Goal: Browse casually: Explore the website without a specific task or goal

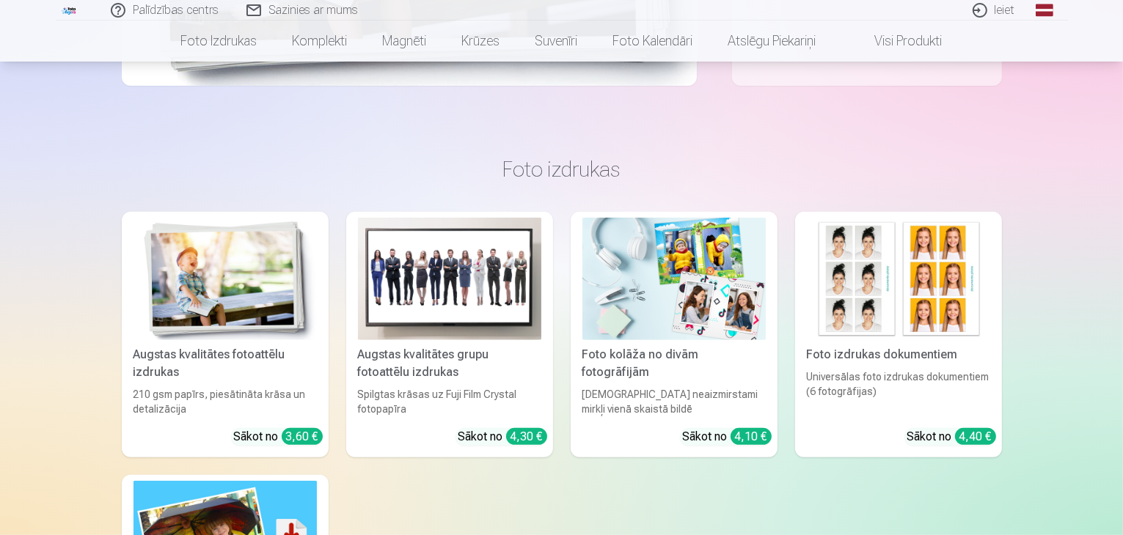
scroll to position [513, 0]
click at [656, 310] on img at bounding box center [673, 280] width 183 height 122
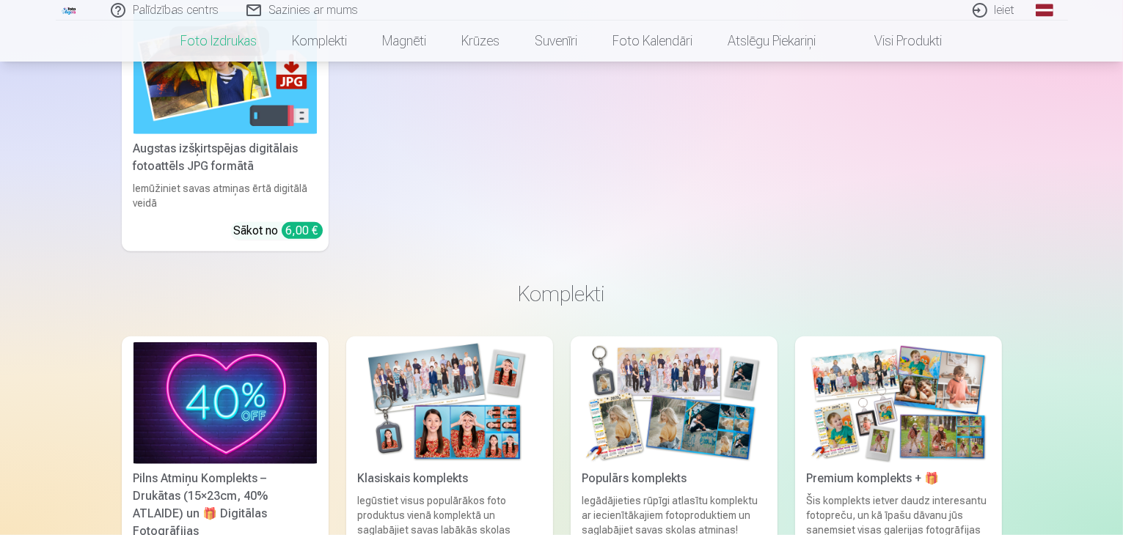
scroll to position [1320, 0]
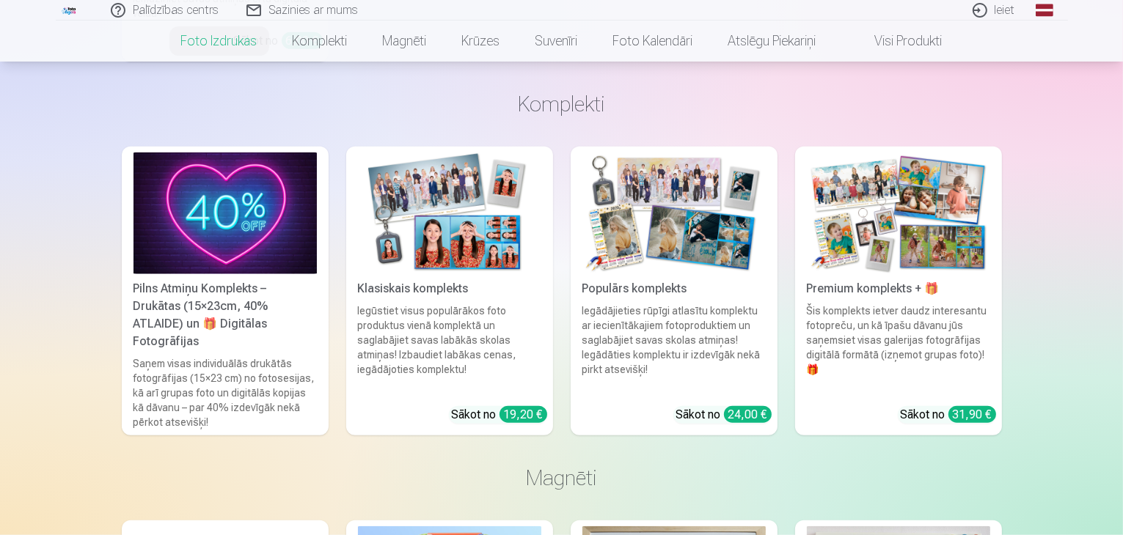
click at [637, 236] on img at bounding box center [673, 214] width 183 height 122
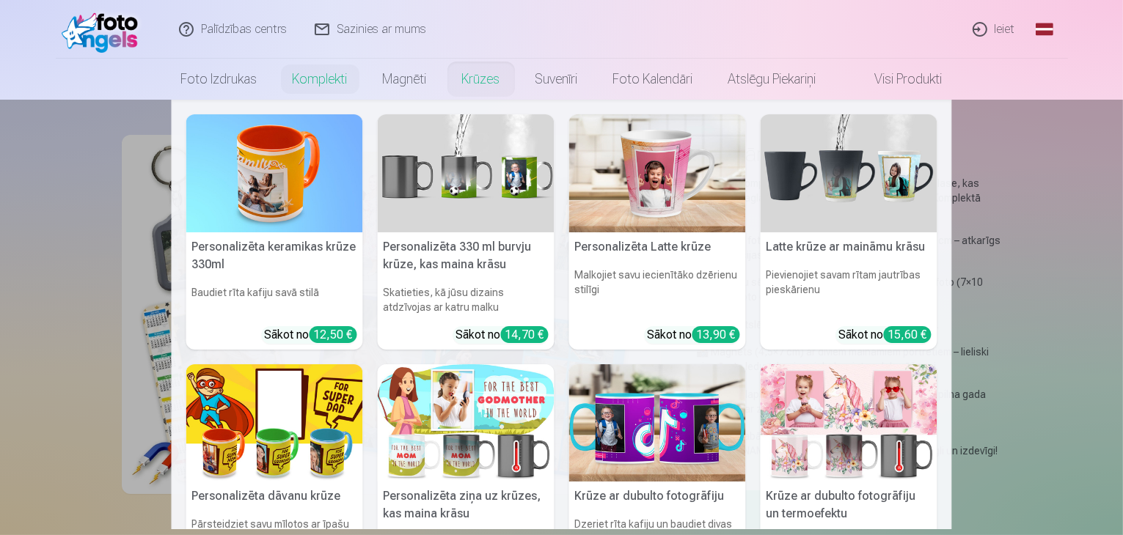
click at [483, 80] on link "Krūzes" at bounding box center [480, 79] width 73 height 41
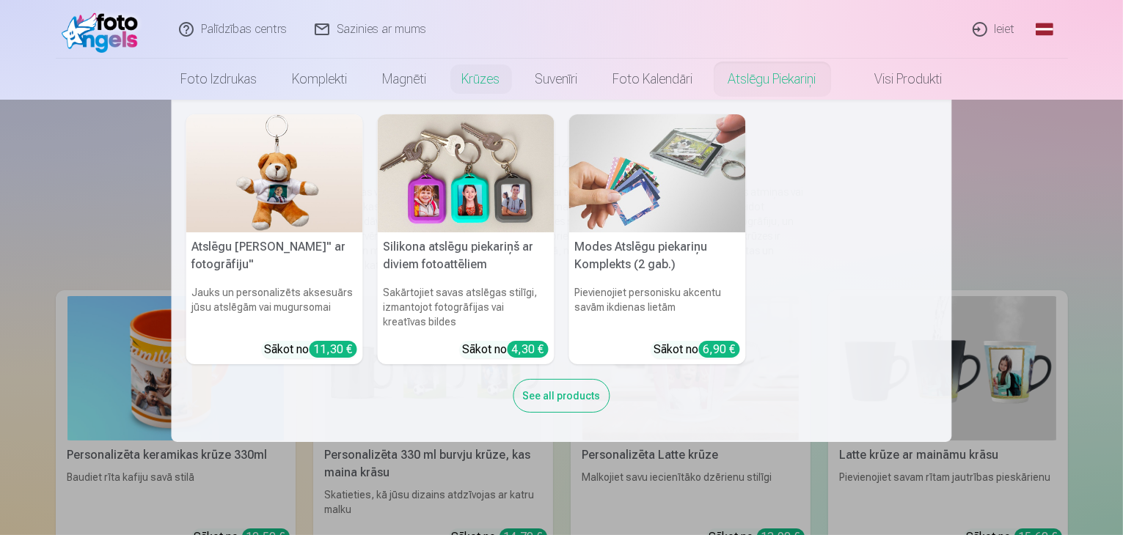
click at [458, 191] on img at bounding box center [466, 173] width 177 height 118
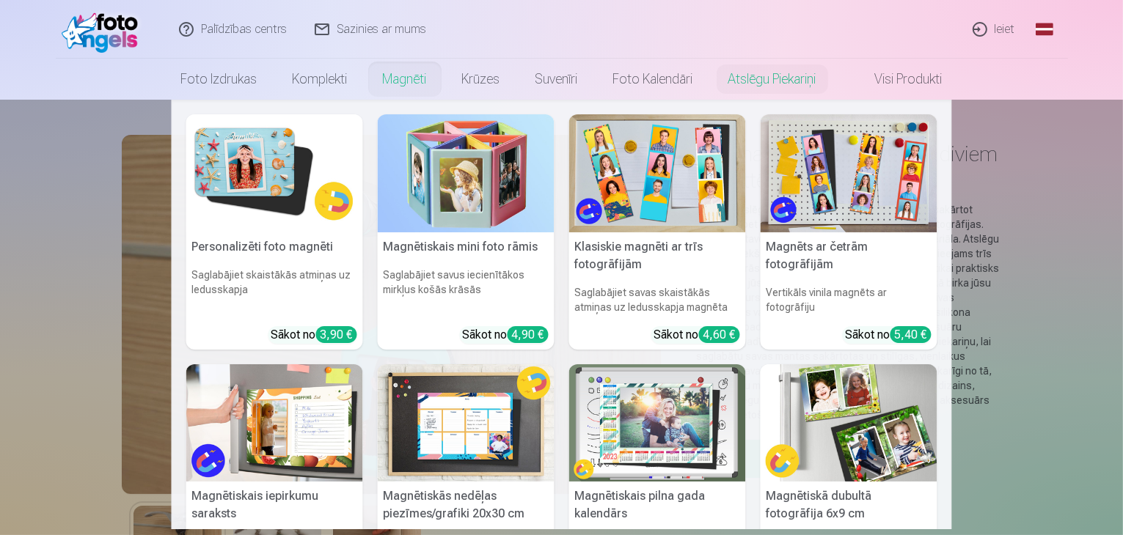
click at [871, 182] on img at bounding box center [849, 173] width 177 height 118
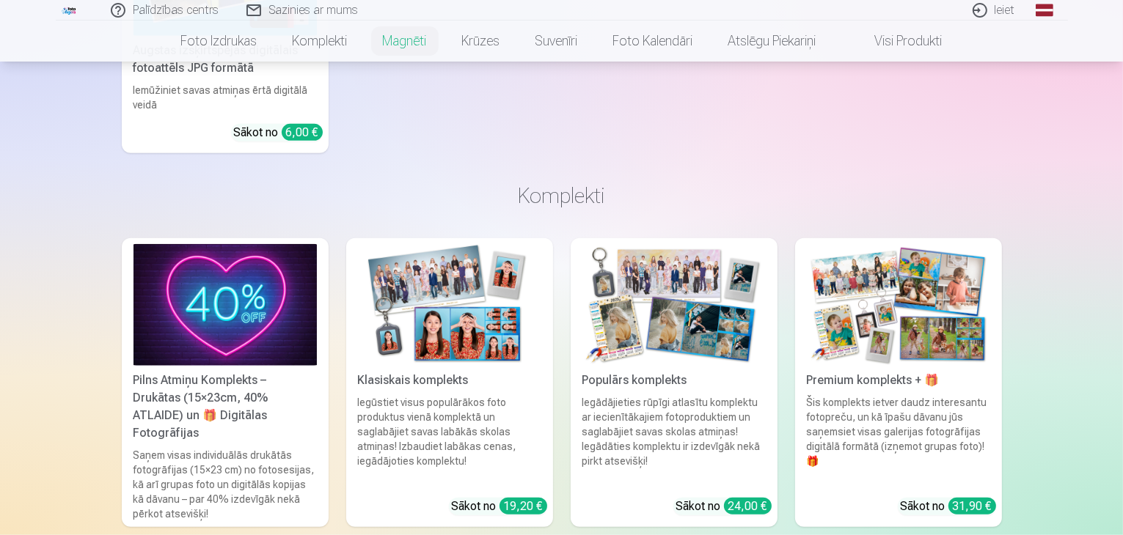
scroll to position [1320, 0]
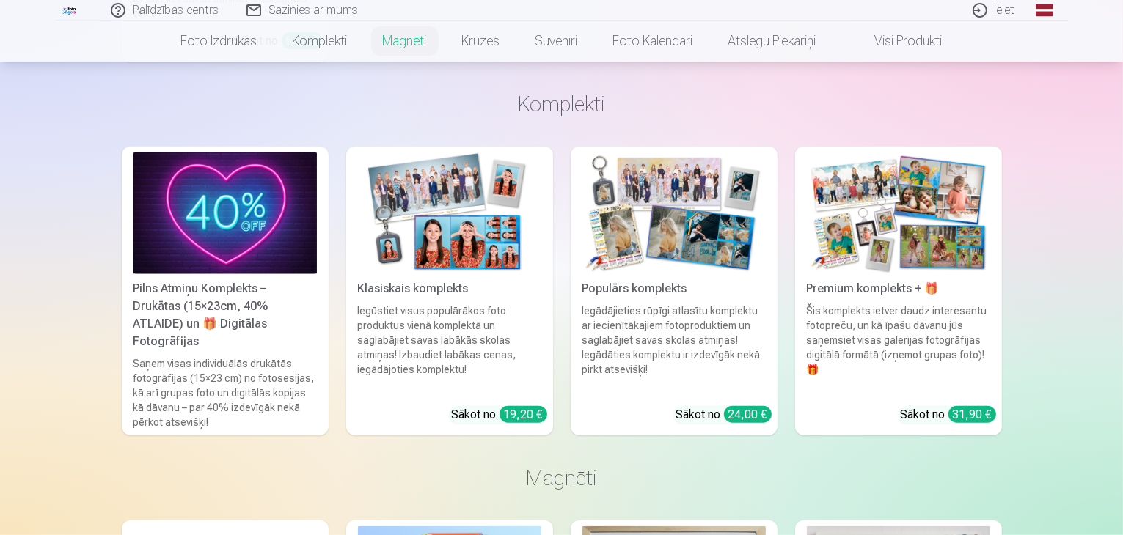
click at [474, 234] on img at bounding box center [449, 214] width 183 height 122
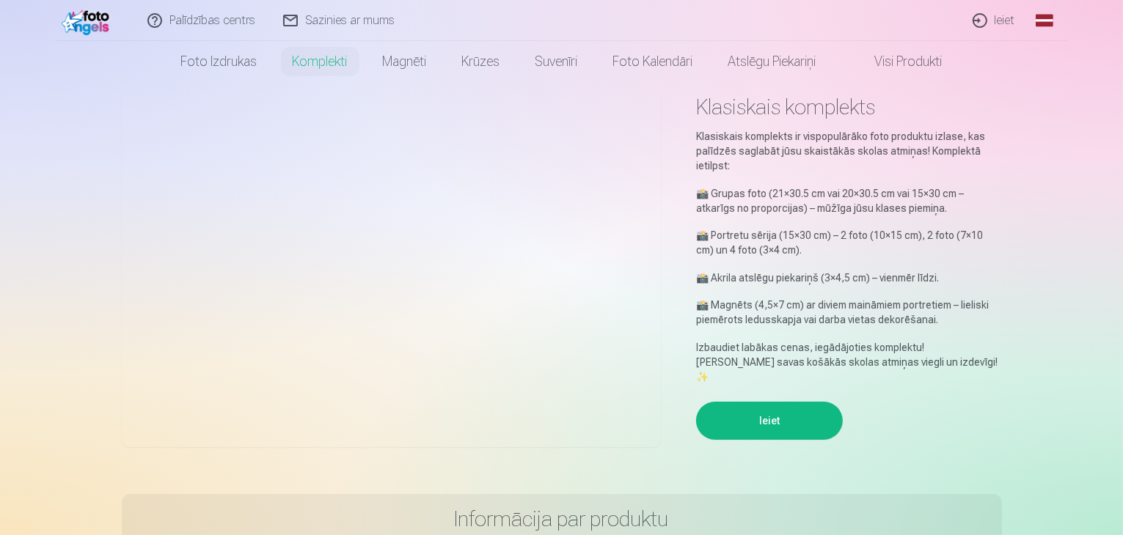
scroll to position [73, 0]
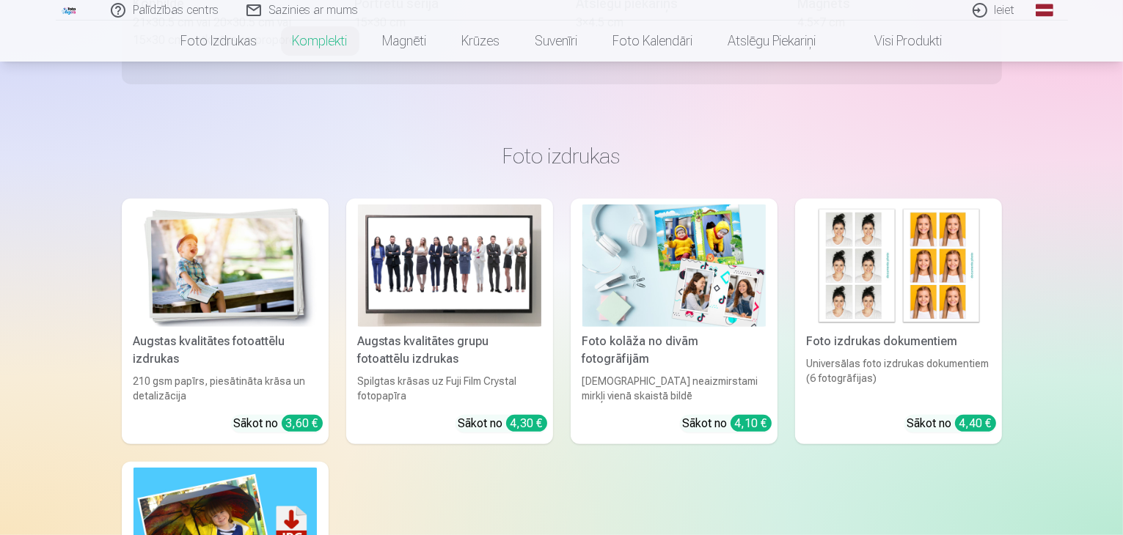
scroll to position [733, 0]
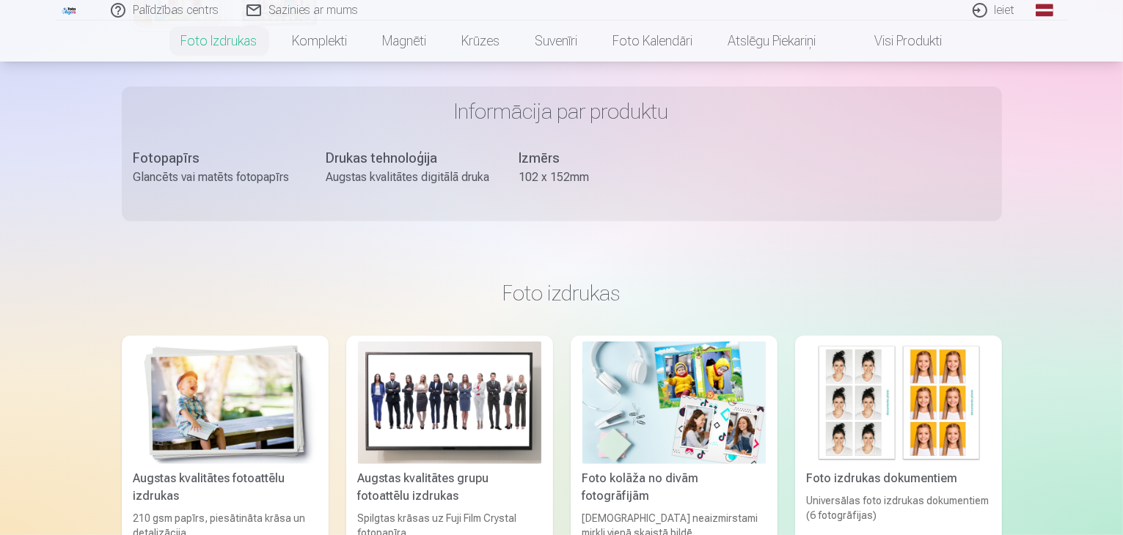
scroll to position [660, 0]
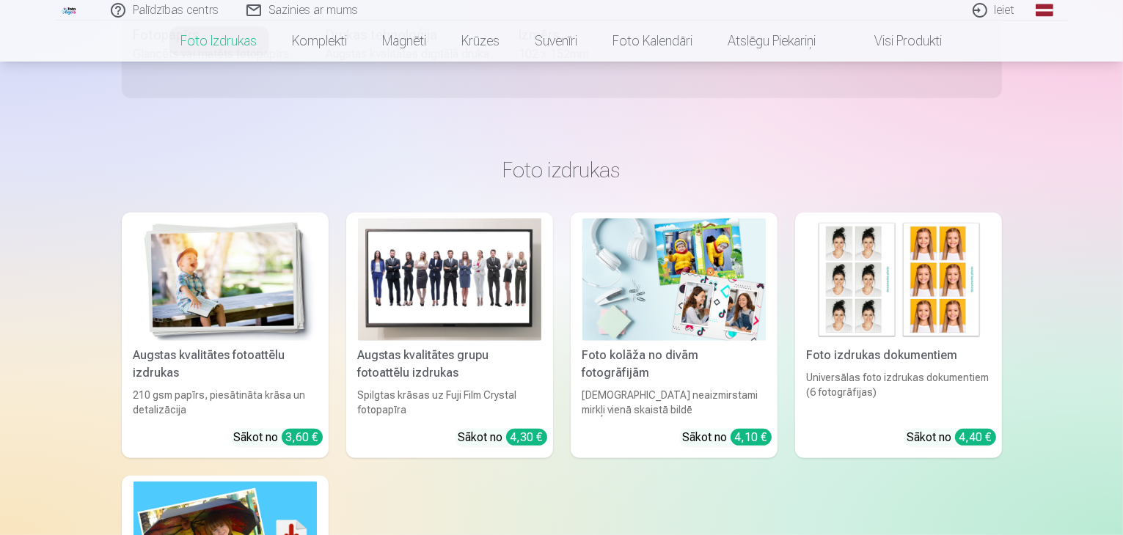
click at [658, 295] on img at bounding box center [673, 280] width 183 height 122
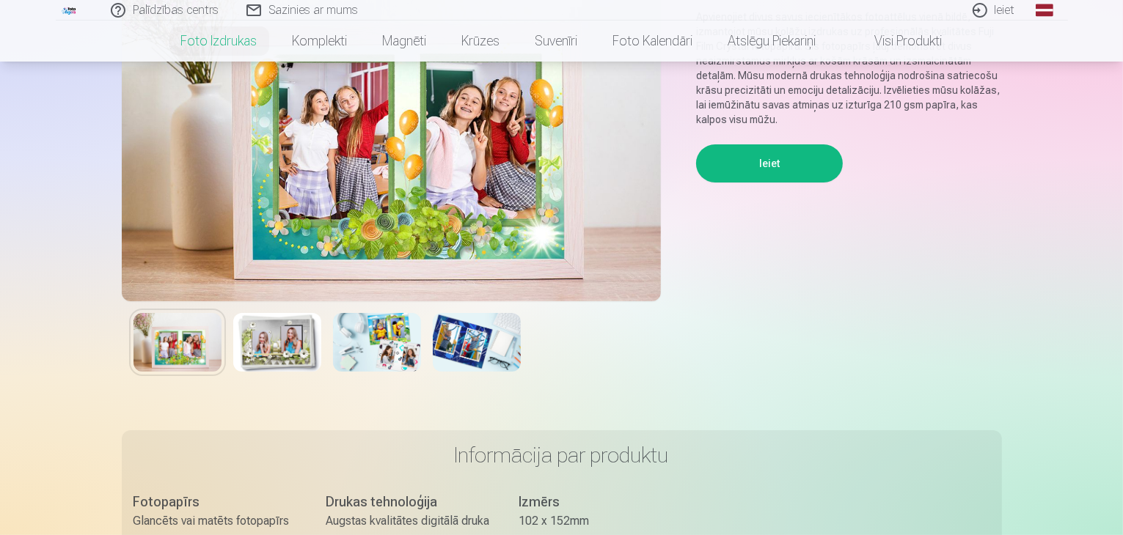
scroll to position [367, 0]
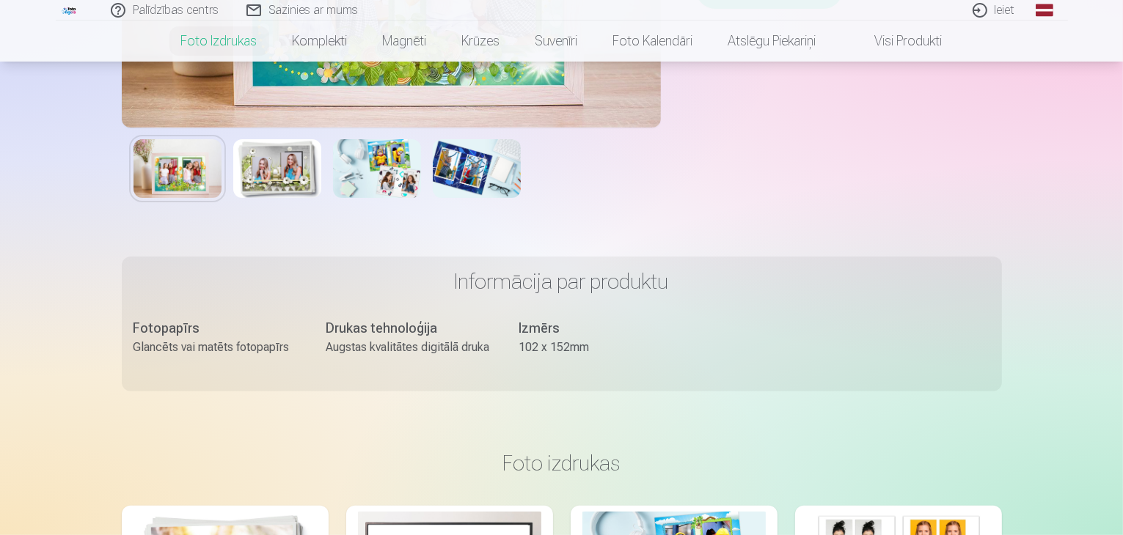
click at [439, 177] on img at bounding box center [477, 168] width 88 height 59
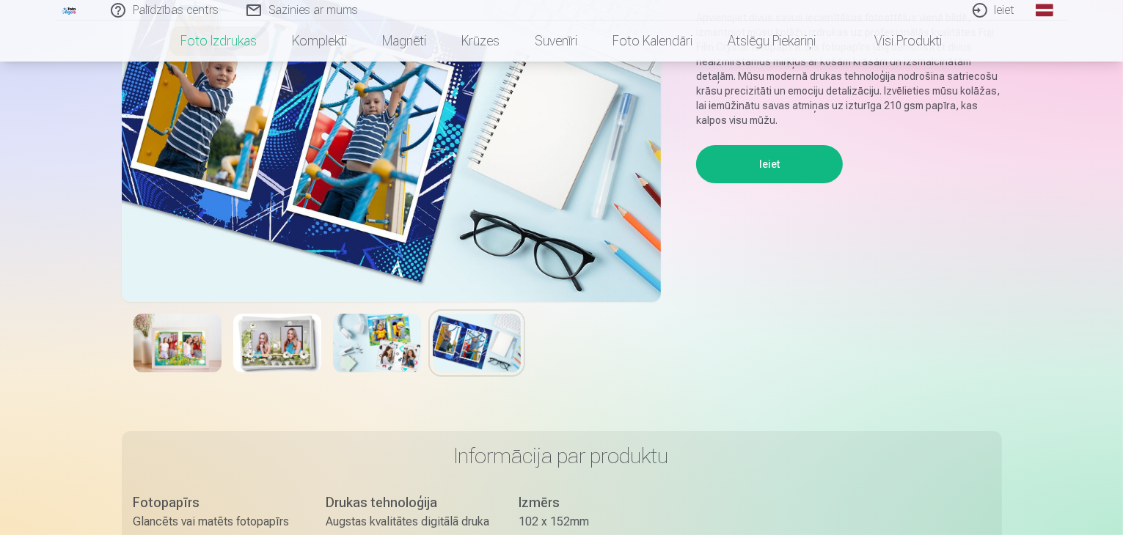
scroll to position [73, 0]
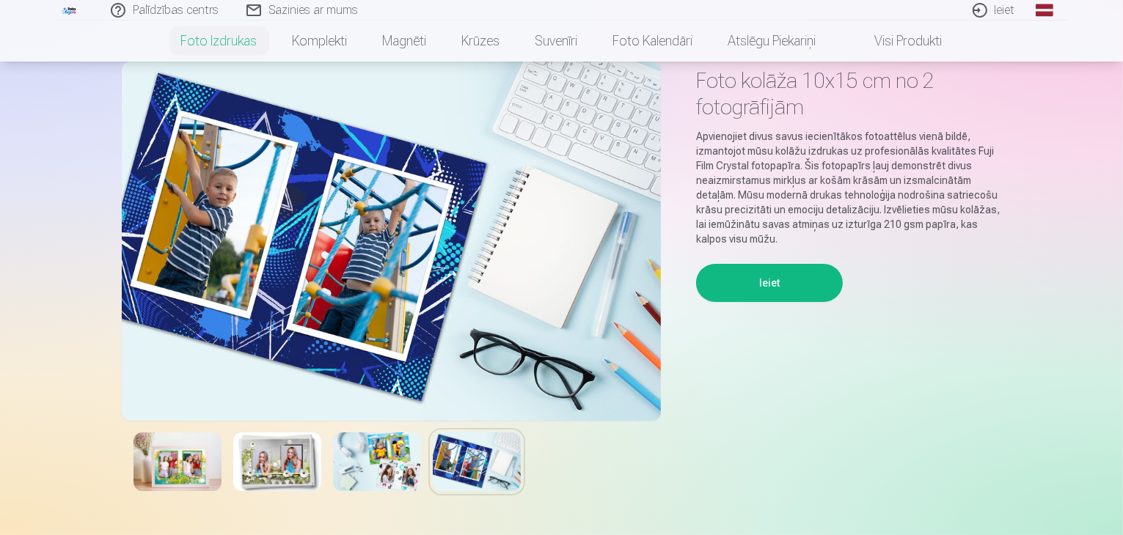
click at [340, 212] on img at bounding box center [391, 241] width 539 height 359
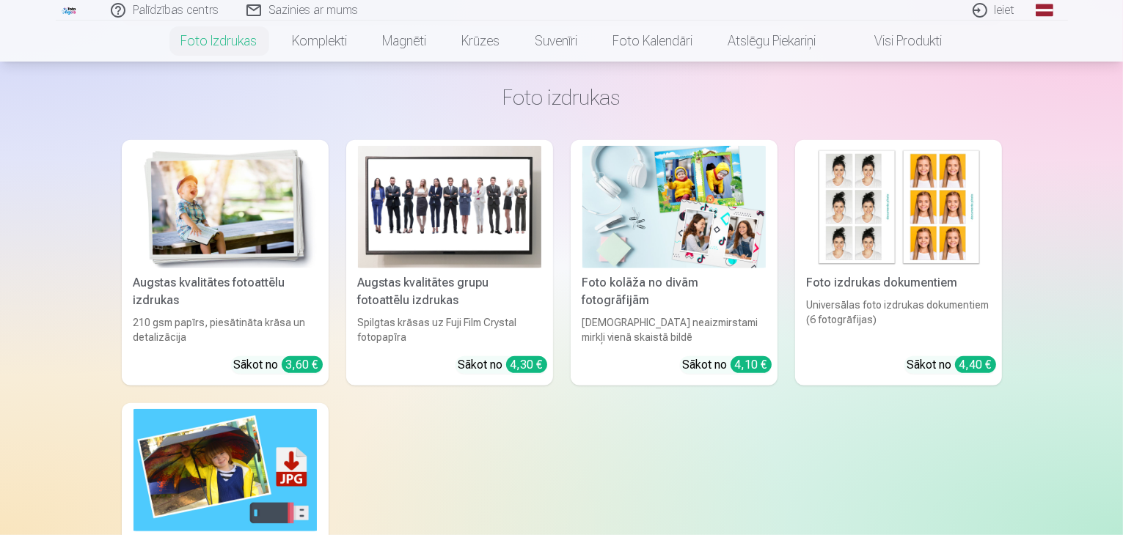
scroll to position [733, 0]
click at [642, 230] on img at bounding box center [673, 206] width 183 height 122
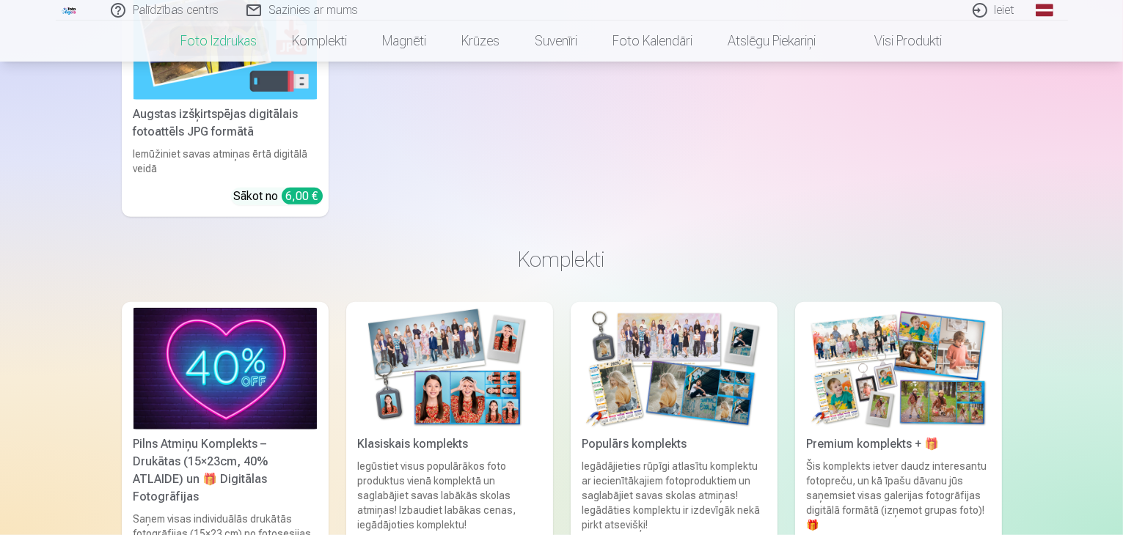
scroll to position [1394, 0]
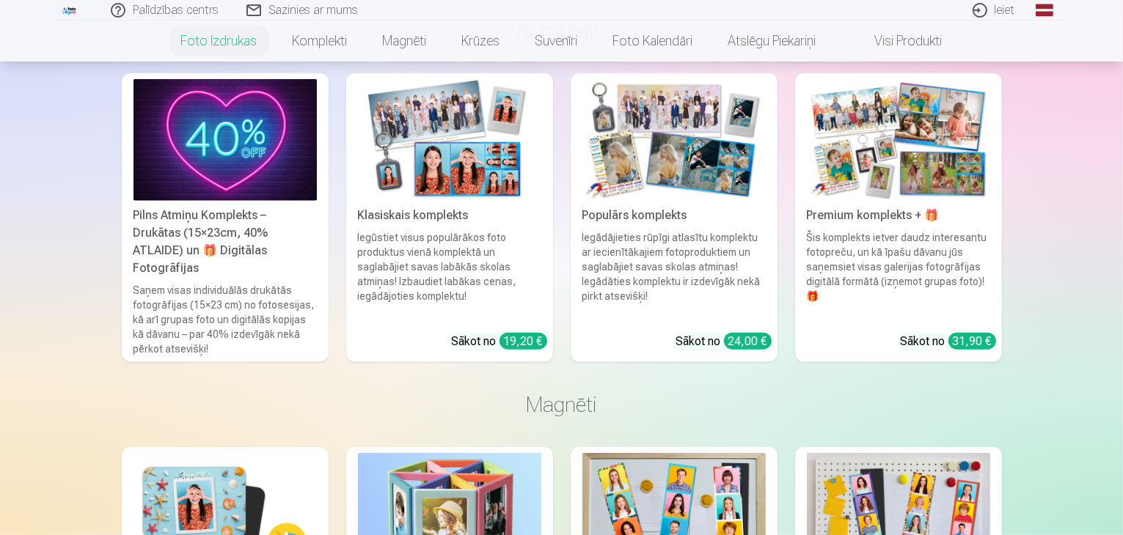
click at [873, 164] on img at bounding box center [898, 140] width 183 height 122
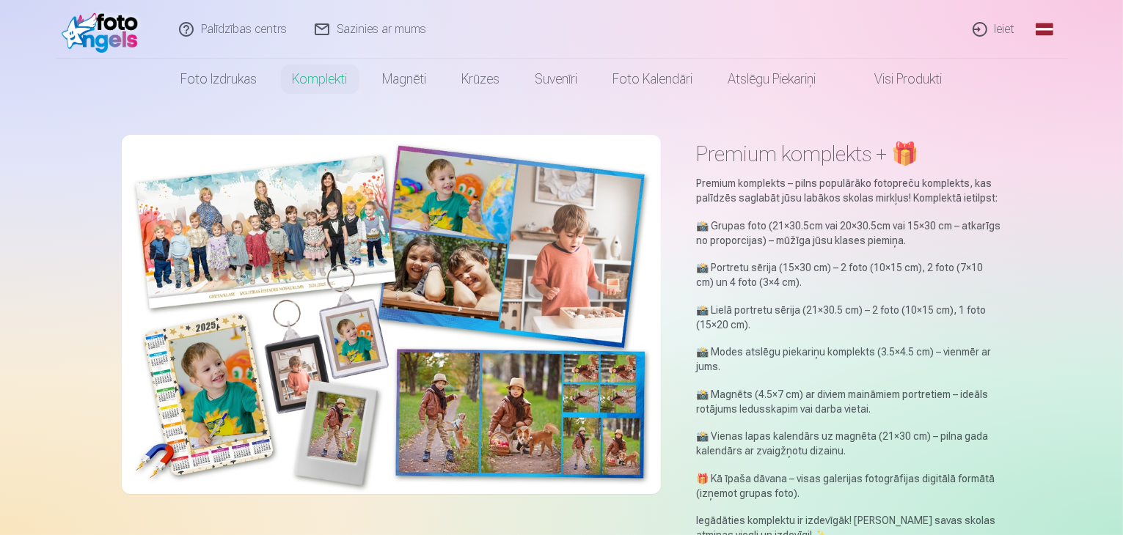
click at [447, 288] on img at bounding box center [391, 314] width 539 height 359
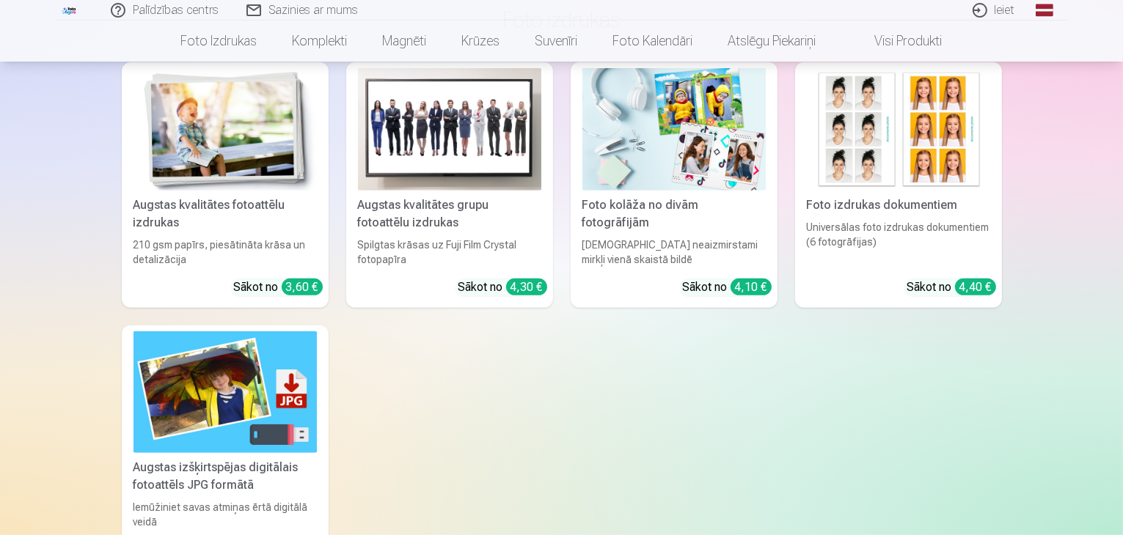
scroll to position [513, 0]
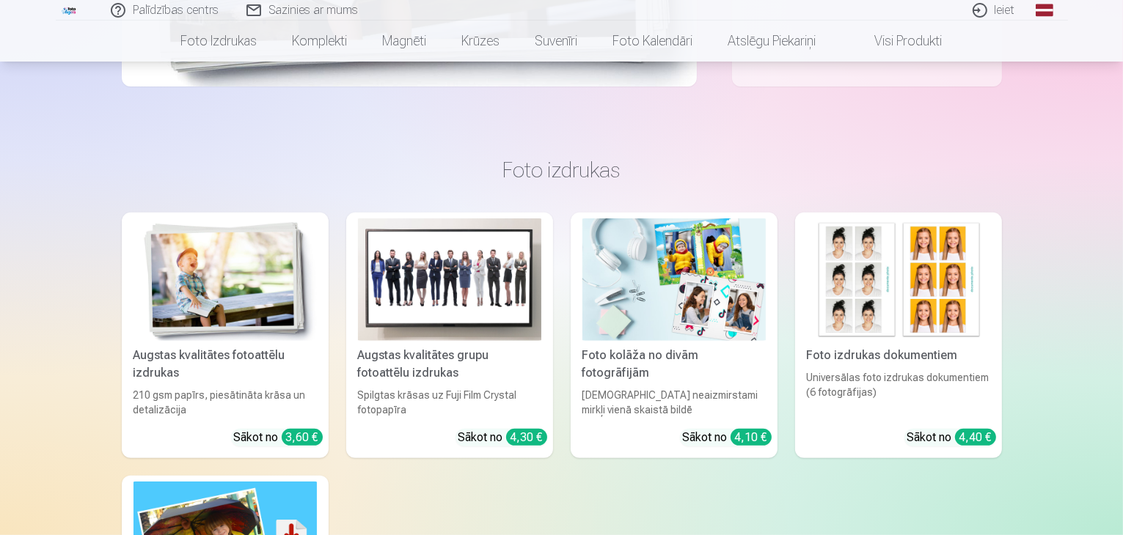
click at [667, 292] on img at bounding box center [673, 280] width 183 height 122
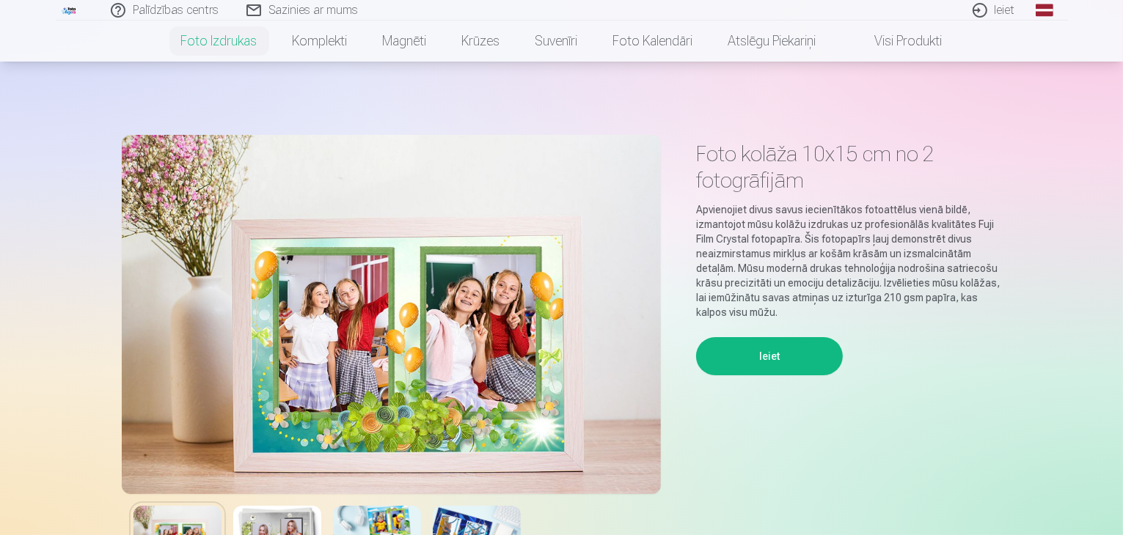
scroll to position [293, 0]
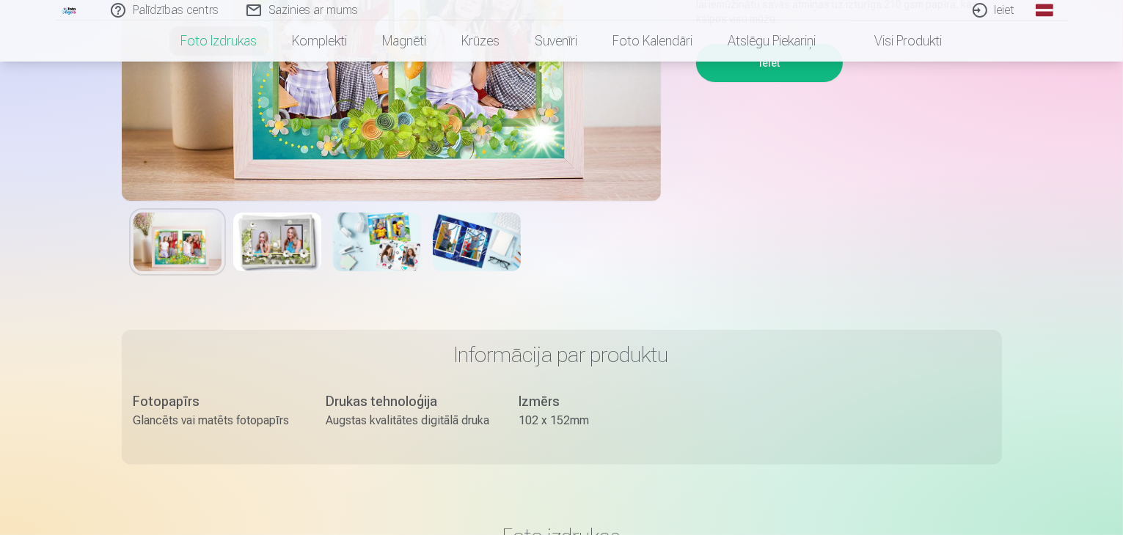
click at [380, 249] on img at bounding box center [377, 242] width 88 height 59
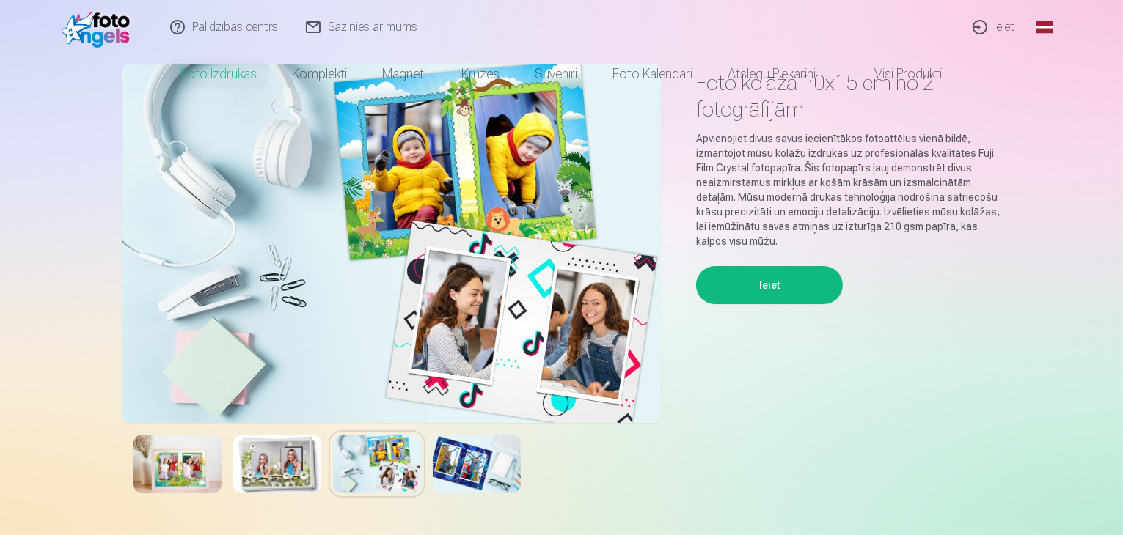
scroll to position [0, 0]
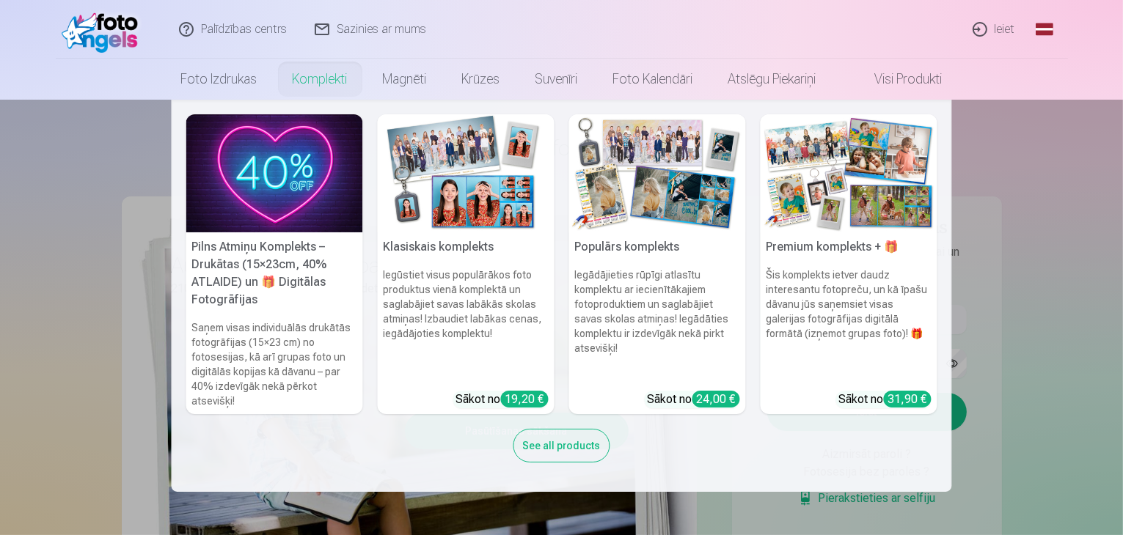
click at [483, 191] on img at bounding box center [466, 173] width 177 height 118
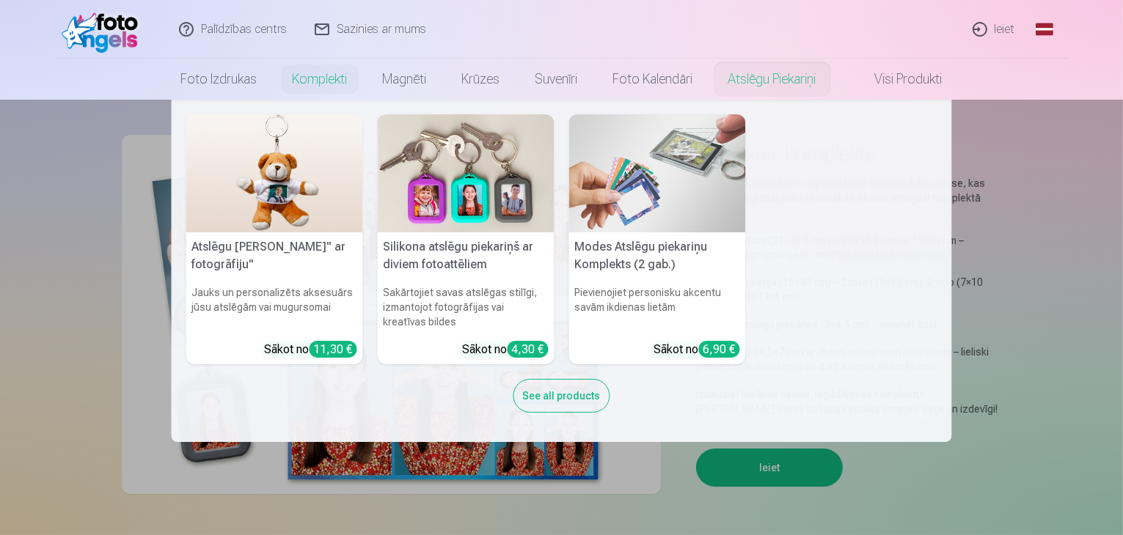
click at [756, 81] on link "Atslēgu piekariņi" at bounding box center [772, 79] width 123 height 41
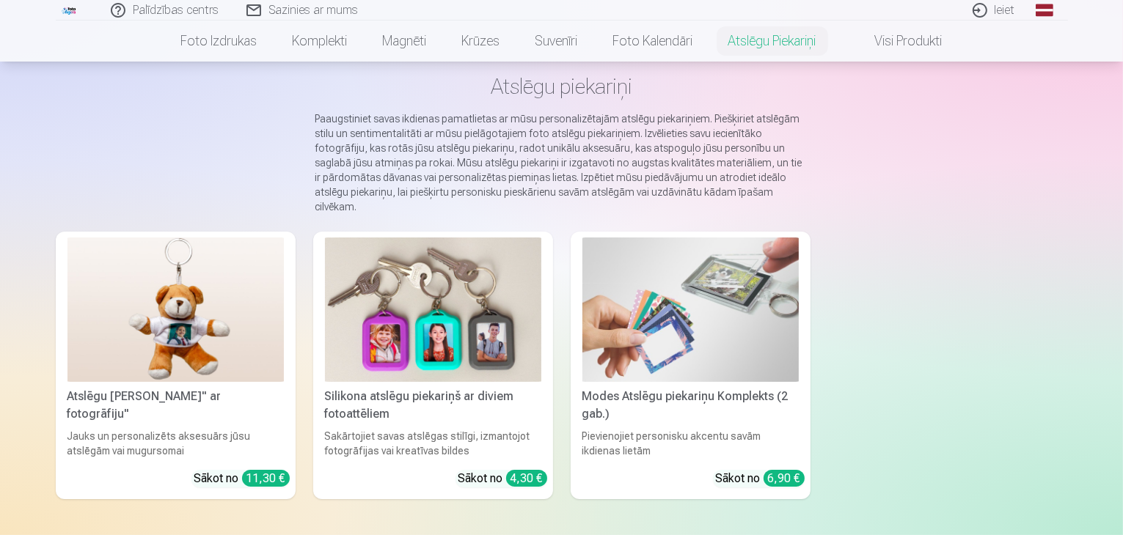
scroll to position [73, 0]
click at [728, 321] on img at bounding box center [690, 310] width 216 height 144
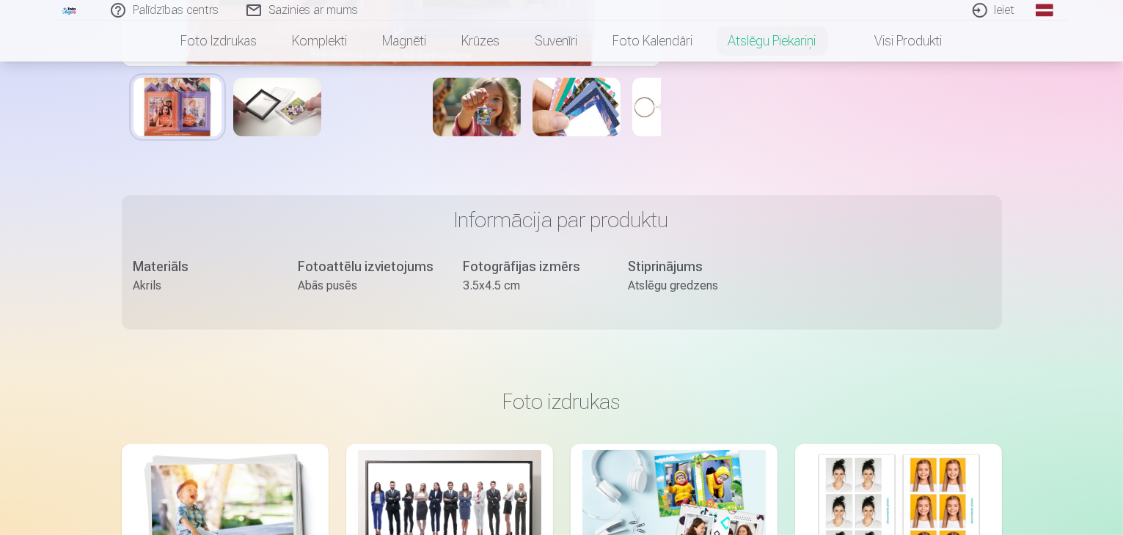
scroll to position [513, 0]
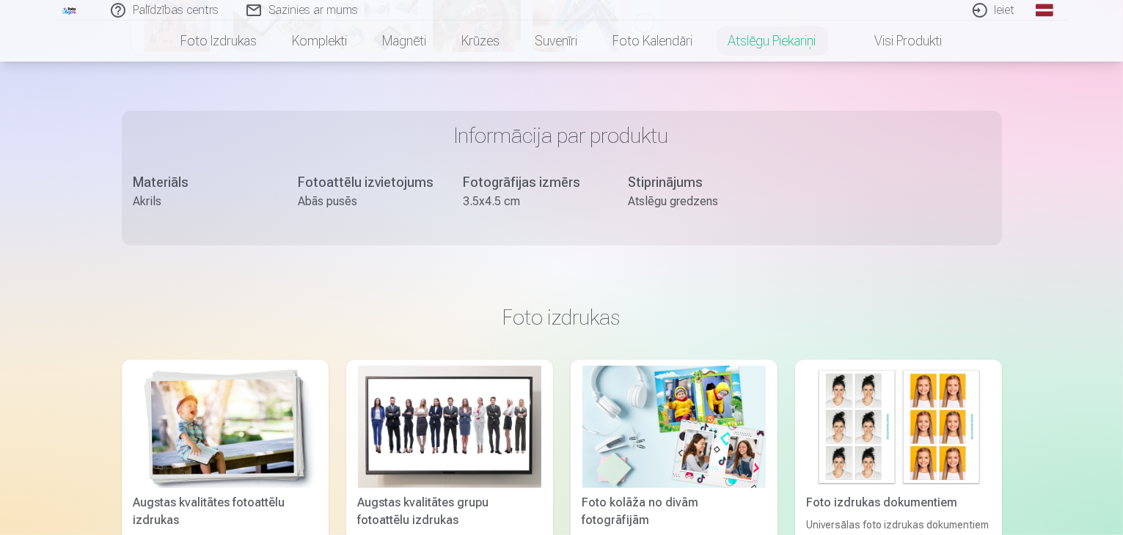
click at [282, 52] on img at bounding box center [277, 22] width 88 height 59
